Goal: Transaction & Acquisition: Purchase product/service

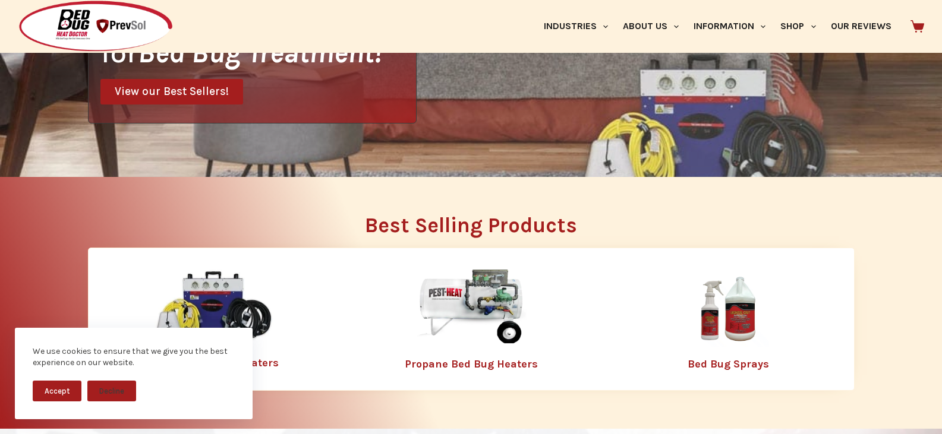
scroll to position [237, 0]
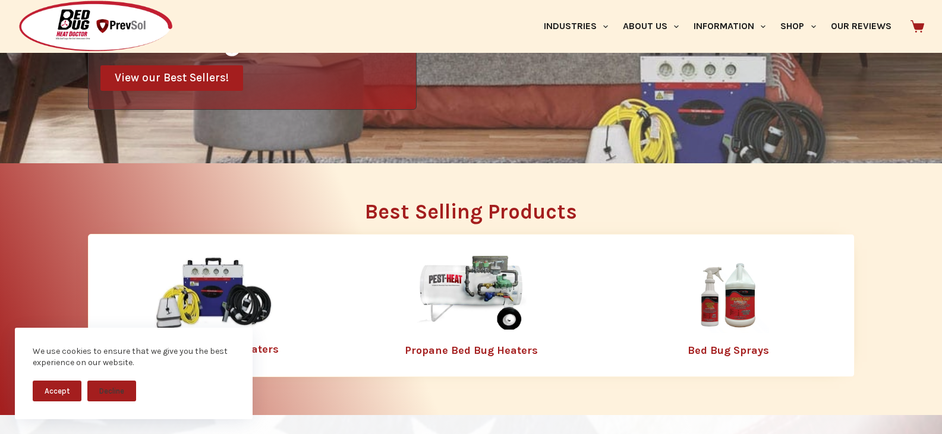
click at [48, 386] on button "Accept" at bounding box center [57, 391] width 49 height 21
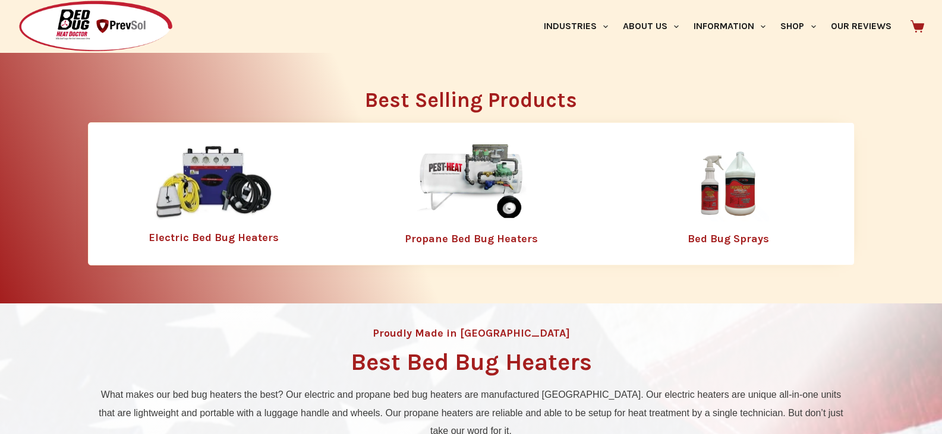
scroll to position [356, 0]
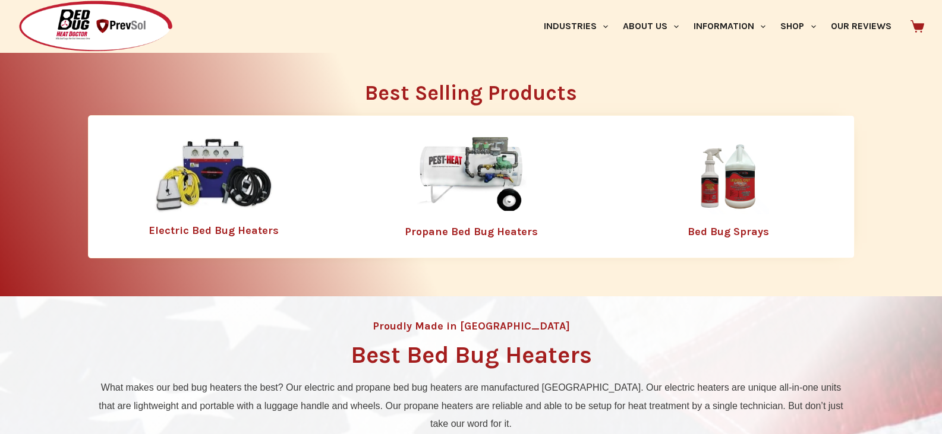
click at [247, 174] on img at bounding box center [213, 175] width 119 height 77
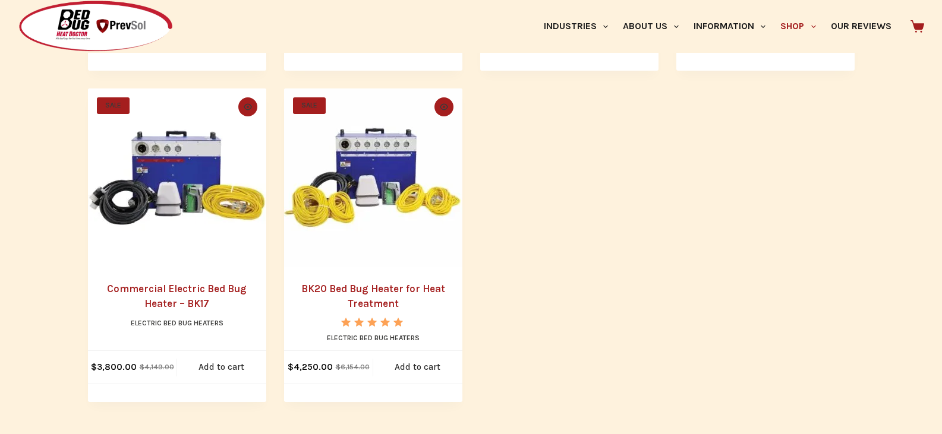
scroll to position [951, 0]
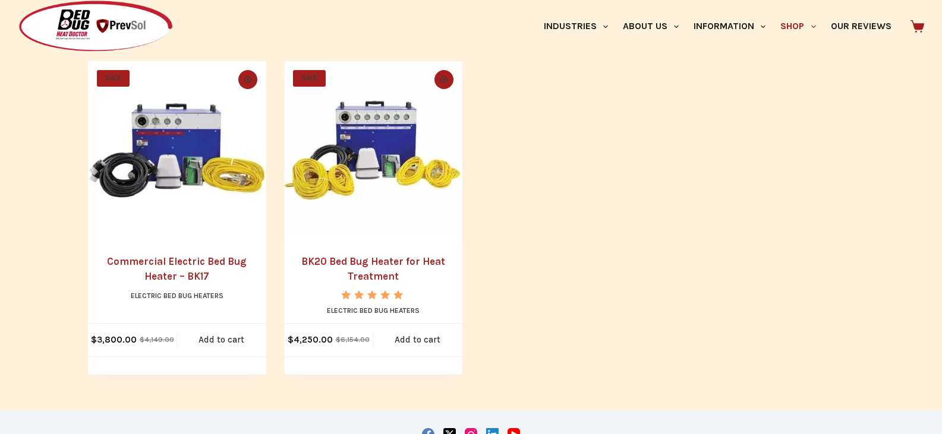
click at [373, 274] on link "BK20 Bed Bug Heater for Heat Treatment" at bounding box center [373, 268] width 144 height 27
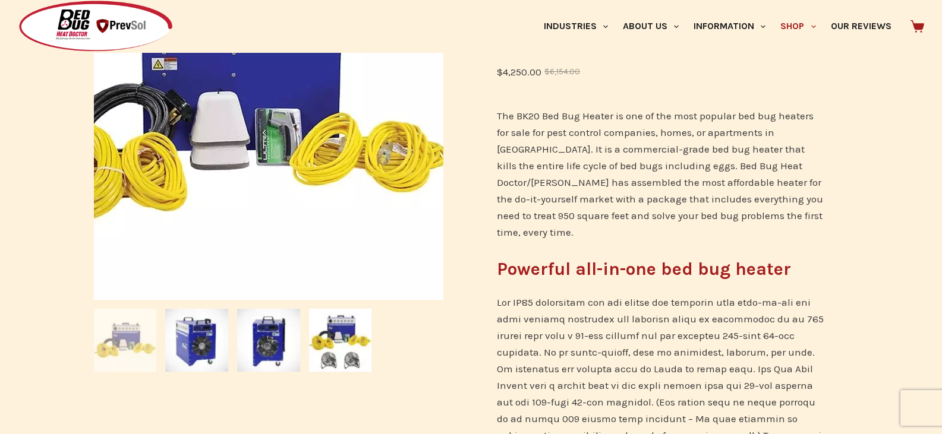
scroll to position [297, 0]
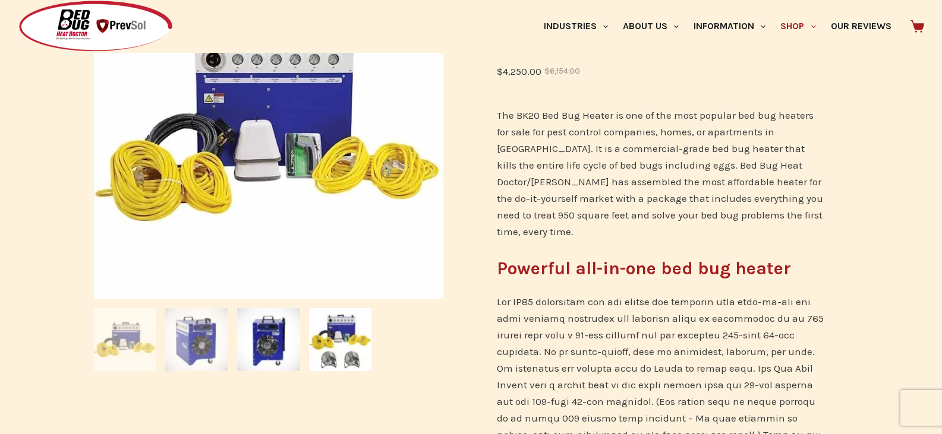
click at [191, 354] on img at bounding box center [196, 339] width 63 height 63
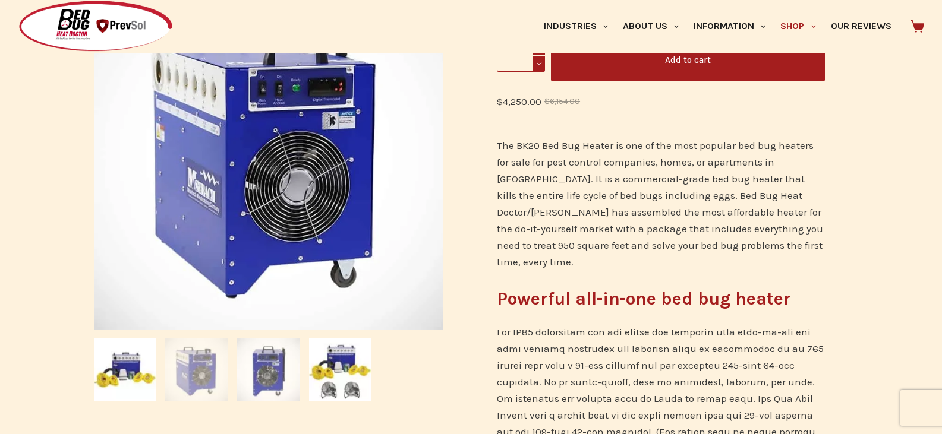
scroll to position [238, 0]
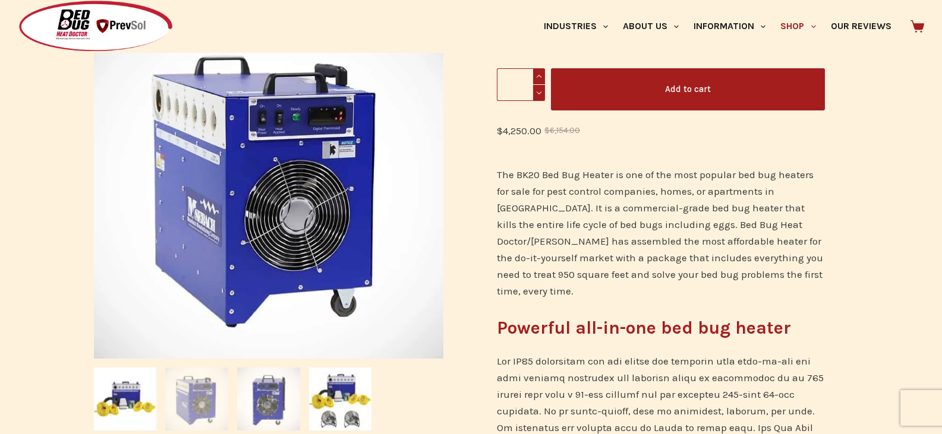
click at [272, 398] on img at bounding box center [268, 399] width 63 height 63
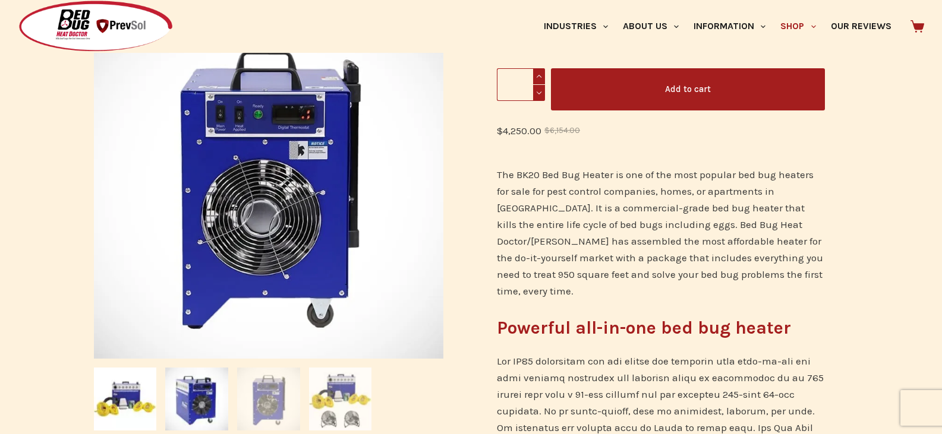
click at [345, 400] on img at bounding box center [340, 399] width 63 height 63
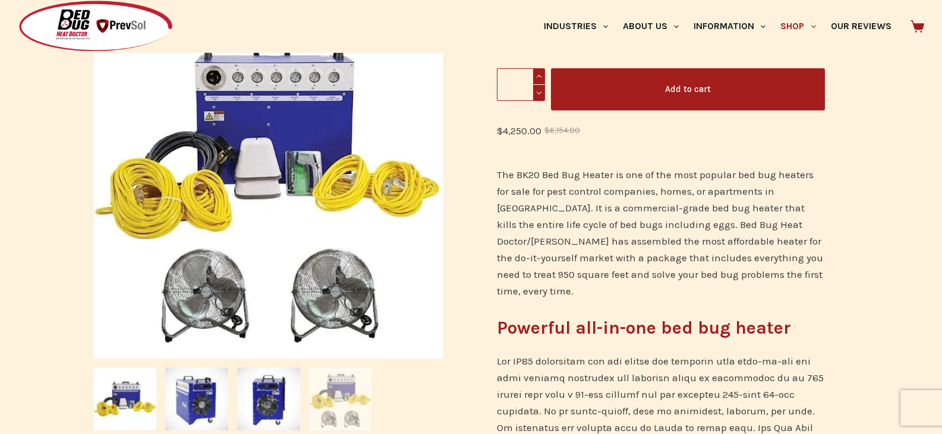
scroll to position [297, 0]
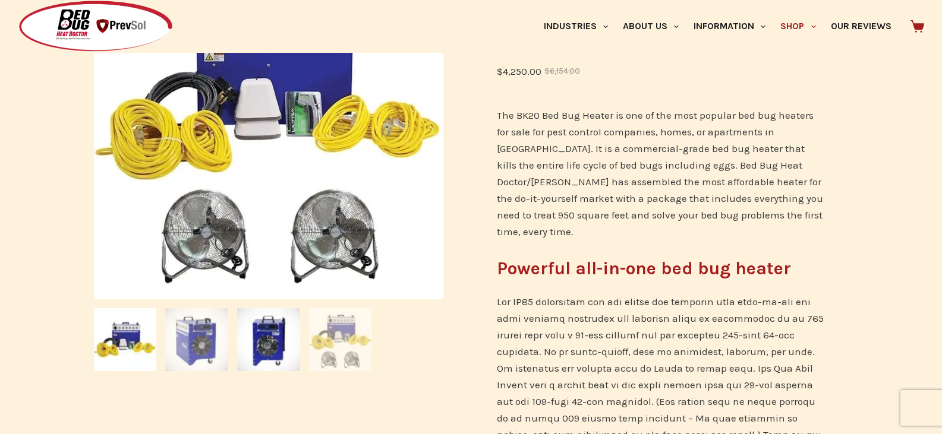
click at [209, 331] on img at bounding box center [196, 339] width 63 height 63
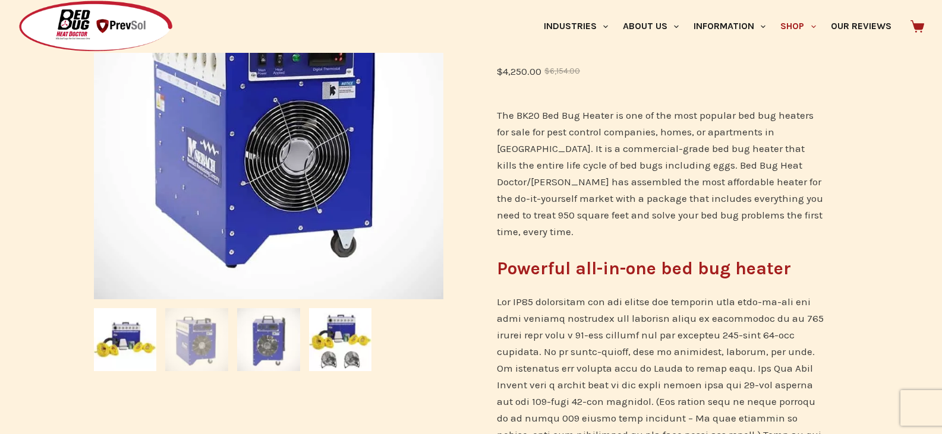
click at [262, 365] on img at bounding box center [268, 339] width 63 height 63
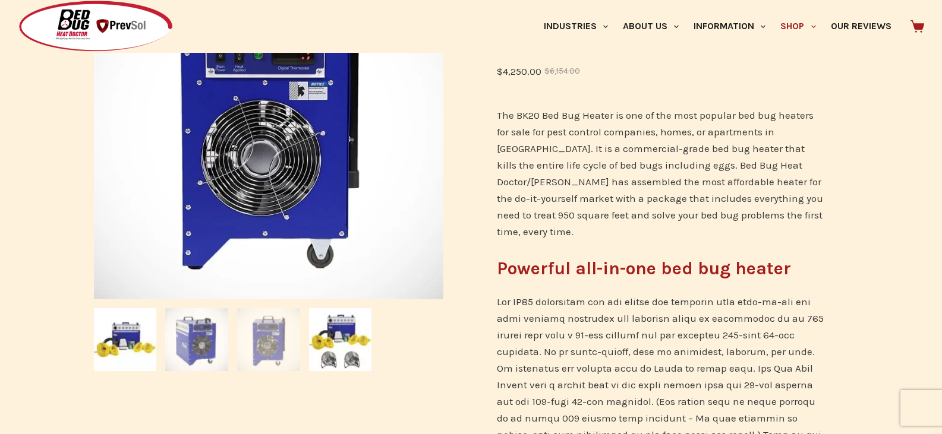
click at [209, 335] on img at bounding box center [196, 339] width 63 height 63
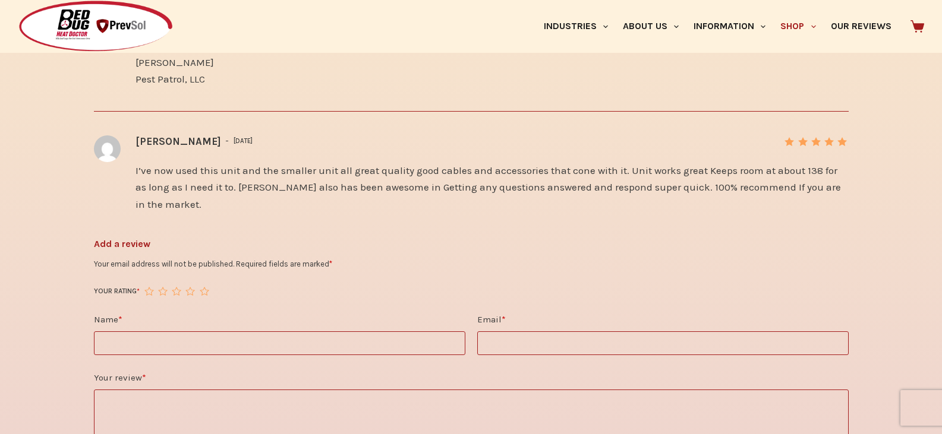
scroll to position [1961, 0]
